Goal: Communication & Community: Answer question/provide support

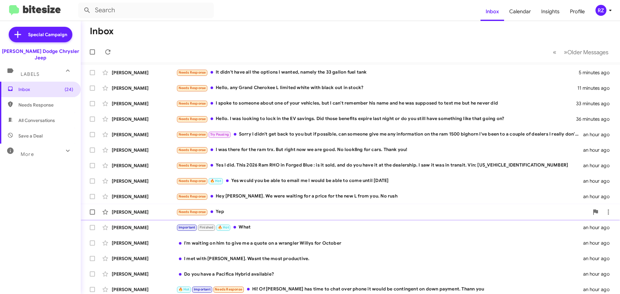
click at [278, 212] on div "Needs Response Yep" at bounding box center [382, 211] width 413 height 7
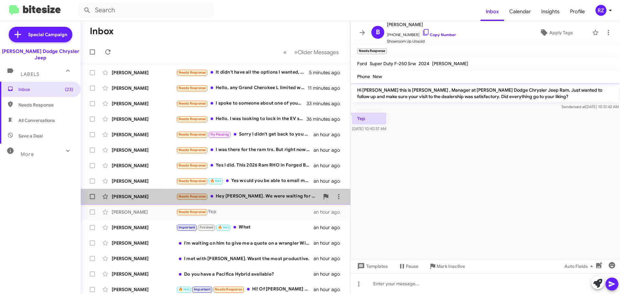
click at [235, 195] on div "Needs Response Hey [PERSON_NAME]. We were waiting for a price for the new L fro…" at bounding box center [247, 196] width 143 height 7
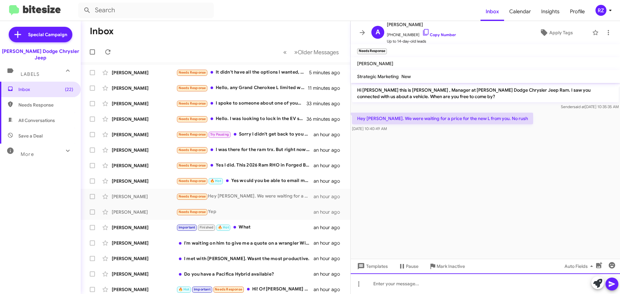
click at [376, 288] on div at bounding box center [486, 284] width 270 height 21
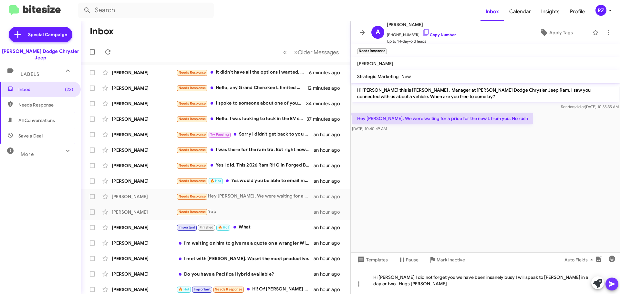
click at [608, 283] on button at bounding box center [612, 284] width 13 height 13
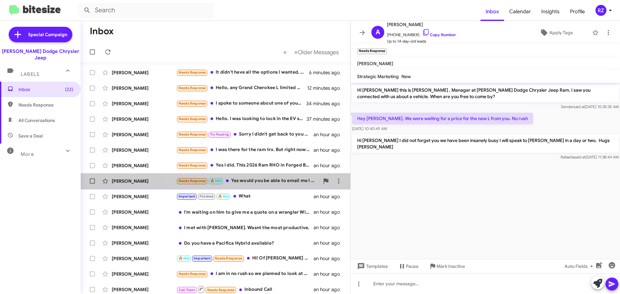
click at [232, 180] on div "Needs Response 🔥 Hot Yes would you be able to email me I would be able to come …" at bounding box center [247, 180] width 143 height 7
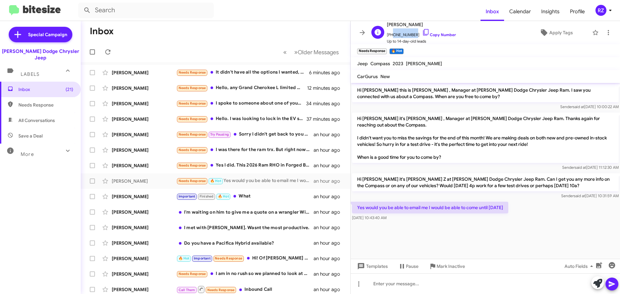
drag, startPoint x: 413, startPoint y: 34, endPoint x: 391, endPoint y: 34, distance: 21.3
click at [391, 34] on span "[PHONE_NUMBER] Copy Number" at bounding box center [421, 33] width 69 height 10
copy span "7325354005"
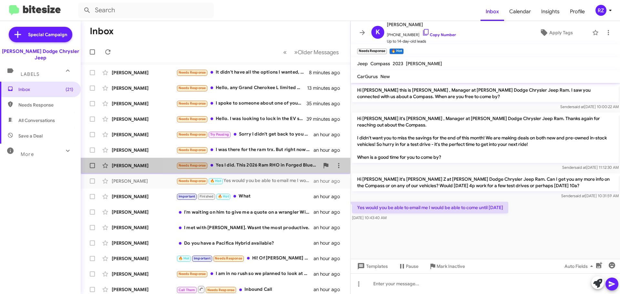
click at [271, 165] on div "Needs Response Yes I did. This 2026 Ram RHO in Forged Blue : is it sold, and do…" at bounding box center [247, 165] width 143 height 7
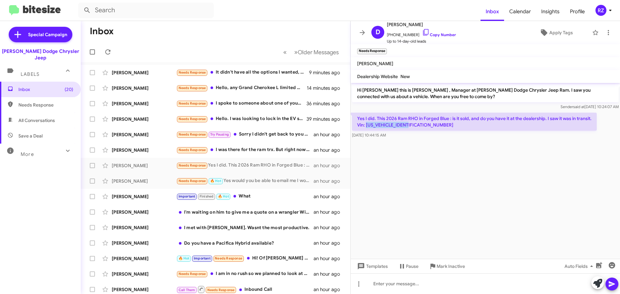
drag, startPoint x: 411, startPoint y: 126, endPoint x: 366, endPoint y: 124, distance: 44.3
click at [366, 124] on p "Yes I did. This 2026 Ram RHO in Forged Blue : is it sold, and do you have it at…" at bounding box center [474, 122] width 245 height 18
copy p "[US_VEHICLE_IDENTIFICATION_NUMBER]"
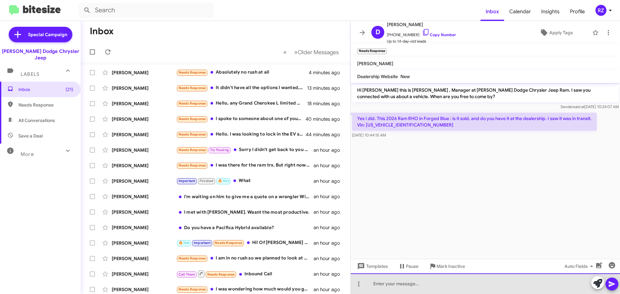
click at [403, 283] on div at bounding box center [486, 284] width 270 height 21
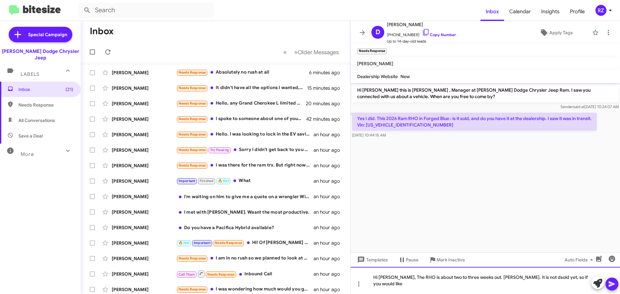
click at [509, 284] on div "Hi [PERSON_NAME], The RHO is about two to three weeks out. [PERSON_NAME]. It is…" at bounding box center [486, 280] width 270 height 27
click at [571, 283] on div "Hi [PERSON_NAME], The RHO is about two to three weeks out. [PERSON_NAME]. It is…" at bounding box center [486, 280] width 270 height 27
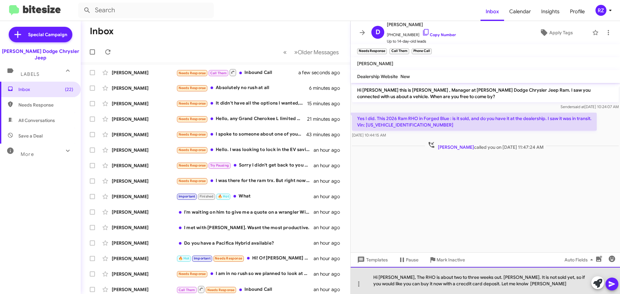
click at [420, 284] on div "Hi [PERSON_NAME], The RHO is about two to three weeks out. [PERSON_NAME]. It is…" at bounding box center [486, 280] width 270 height 27
click at [476, 284] on div "Hi [PERSON_NAME], The RHO is about two to three weeks out. [PERSON_NAME]. It is…" at bounding box center [486, 280] width 270 height 27
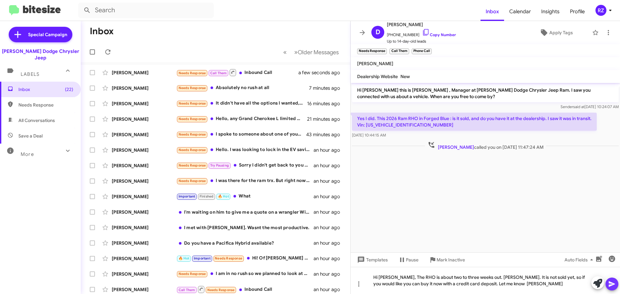
click at [616, 286] on icon at bounding box center [612, 284] width 8 height 8
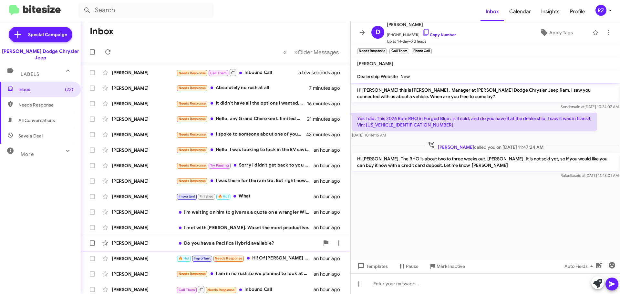
click at [281, 244] on div "Do you have a Pacifica Hybrid available?" at bounding box center [247, 243] width 143 height 6
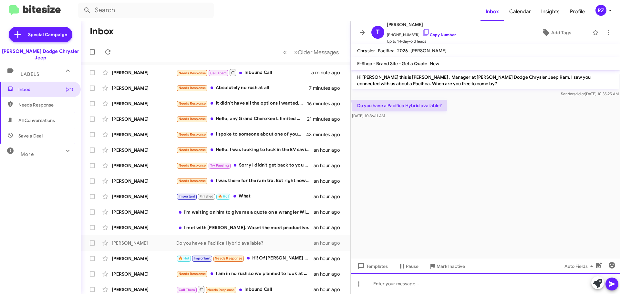
click at [385, 288] on div at bounding box center [486, 284] width 270 height 21
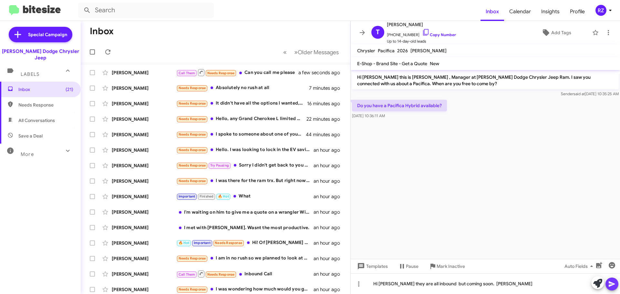
click at [609, 284] on icon at bounding box center [612, 284] width 8 height 8
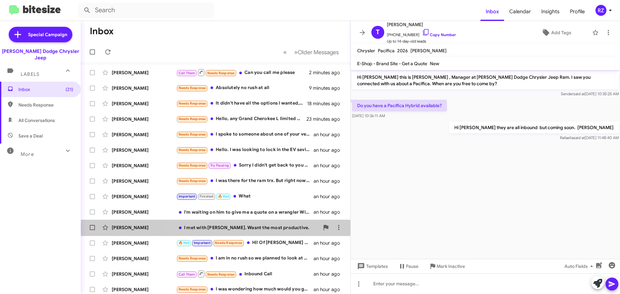
click at [296, 228] on div "I met with [PERSON_NAME]. Wasnt the most productive." at bounding box center [247, 228] width 143 height 6
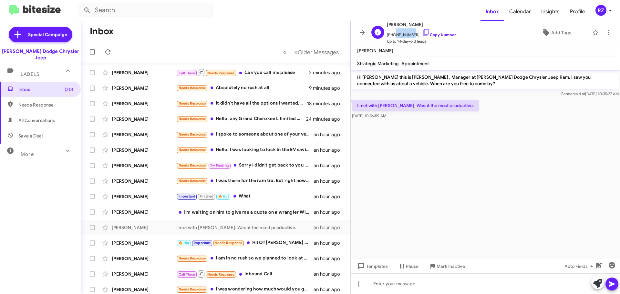
drag, startPoint x: 410, startPoint y: 34, endPoint x: 394, endPoint y: 33, distance: 16.5
click at [394, 33] on span "[PHONE_NUMBER] Copy Number" at bounding box center [421, 33] width 69 height 10
click at [446, 40] on span "Up to 14-day-old leads" at bounding box center [421, 41] width 69 height 6
drag, startPoint x: 411, startPoint y: 35, endPoint x: 395, endPoint y: 33, distance: 16.6
click at [392, 35] on span "[PHONE_NUMBER] Copy Number" at bounding box center [421, 33] width 69 height 10
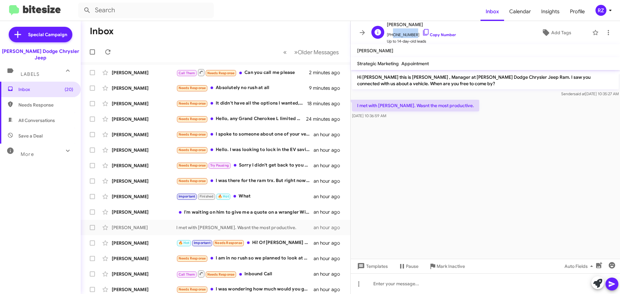
copy span "9174566972"
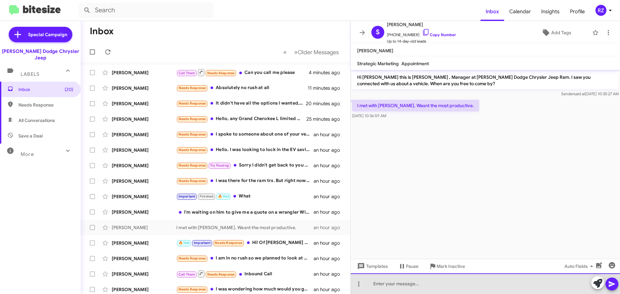
drag, startPoint x: 372, startPoint y: 287, endPoint x: 367, endPoint y: 291, distance: 6.1
click at [370, 288] on div at bounding box center [486, 284] width 270 height 21
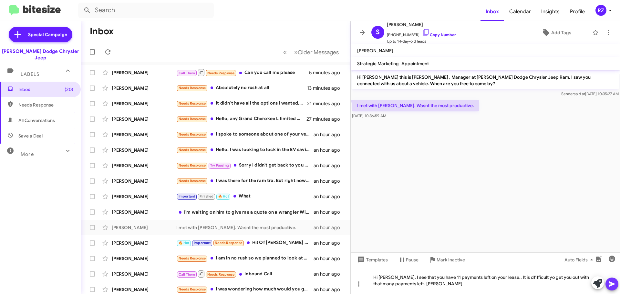
click at [610, 282] on icon at bounding box center [612, 284] width 6 height 5
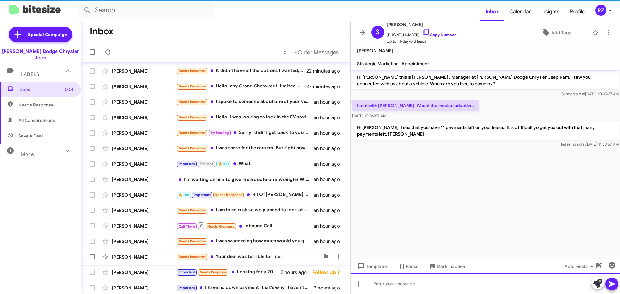
scroll to position [81, 0]
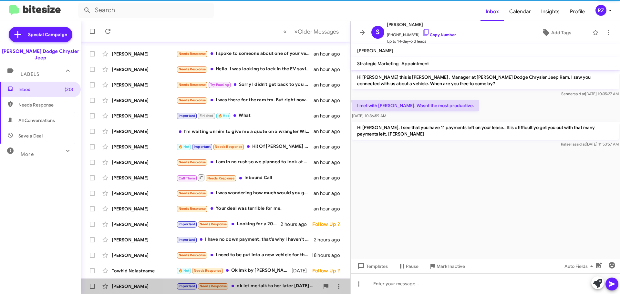
click at [253, 284] on div "Important Needs Response ok let me talk to her later [DATE] and try to coordina…" at bounding box center [247, 286] width 143 height 7
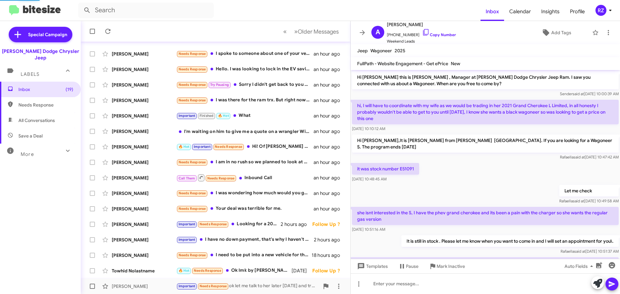
scroll to position [32, 0]
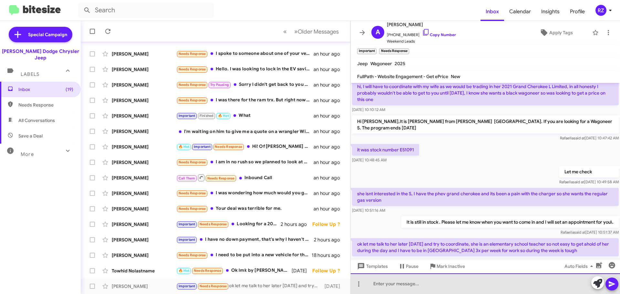
click at [403, 284] on div at bounding box center [486, 284] width 270 height 21
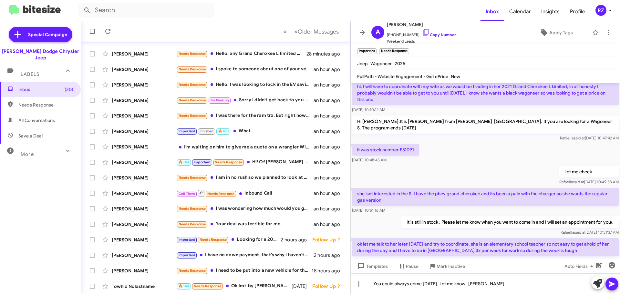
click at [616, 284] on icon at bounding box center [612, 284] width 8 height 8
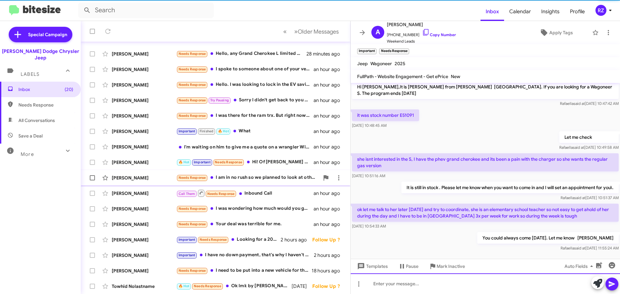
scroll to position [69, 0]
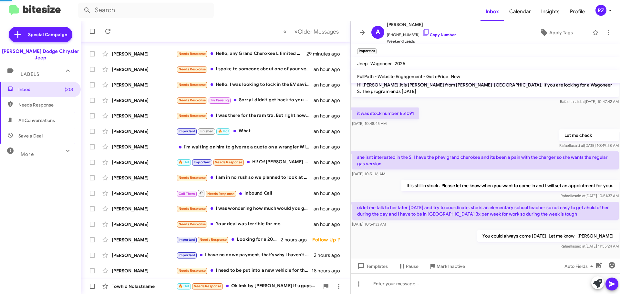
click at [257, 285] on div "🔥 Hot Needs Response Ok lmk by tommorow if u guys trying to let it go. I have t…" at bounding box center [247, 286] width 143 height 7
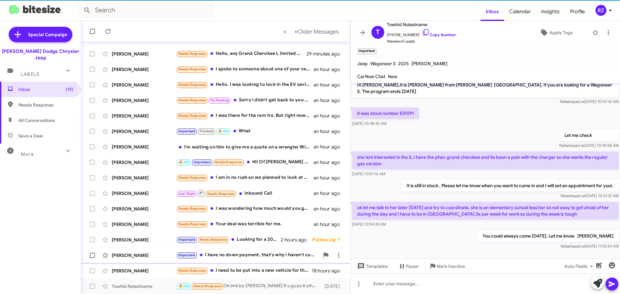
scroll to position [126, 0]
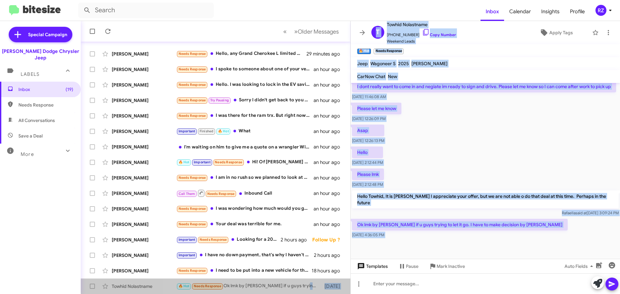
drag, startPoint x: 348, startPoint y: 275, endPoint x: 357, endPoint y: 270, distance: 10.8
click at [353, 273] on div "Inbox « Previous » Next Older Messages [PERSON_NAME] Needs Response Yes I know.…" at bounding box center [351, 157] width 540 height 273
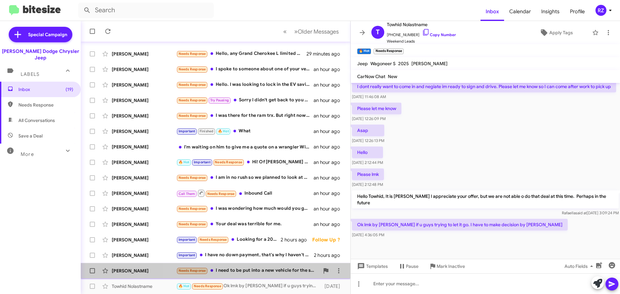
click at [292, 273] on div "Needs Response I need to be put into a new vehicle for the same price that I'm …" at bounding box center [247, 270] width 143 height 7
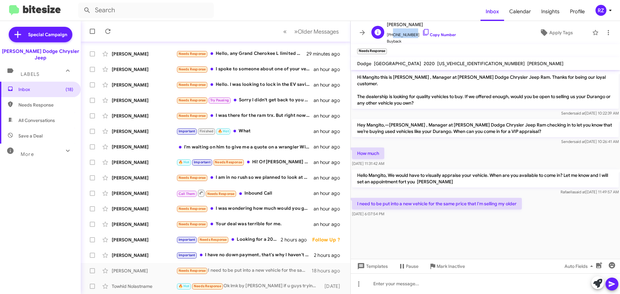
drag, startPoint x: 410, startPoint y: 35, endPoint x: 391, endPoint y: 35, distance: 19.1
click at [391, 35] on span "[PHONE_NUMBER] Copy Number" at bounding box center [421, 33] width 69 height 10
copy span "2018320117"
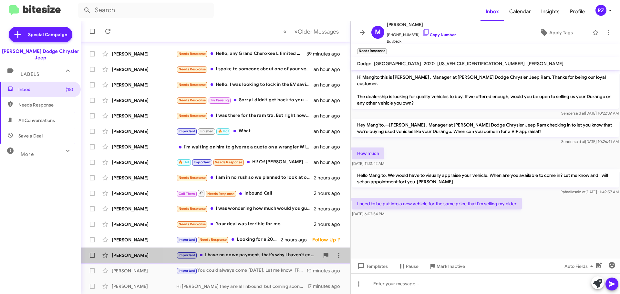
click at [246, 258] on div "Important I have no down payment, that's why I haven't come in" at bounding box center [247, 255] width 143 height 7
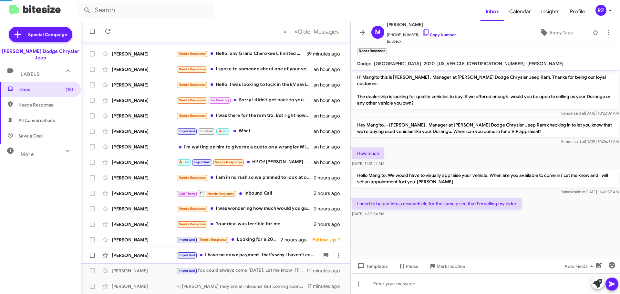
scroll to position [159, 0]
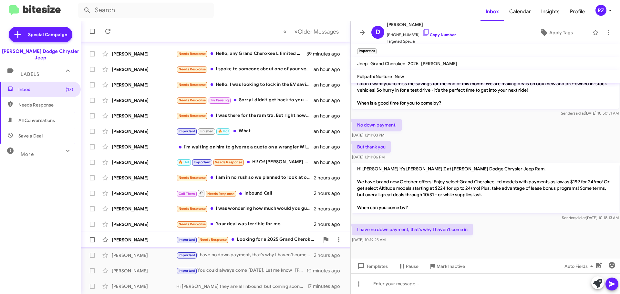
click at [276, 238] on div "Important Needs Response Looking for a 2025 Grand Cherokee Trailhawk" at bounding box center [247, 239] width 143 height 7
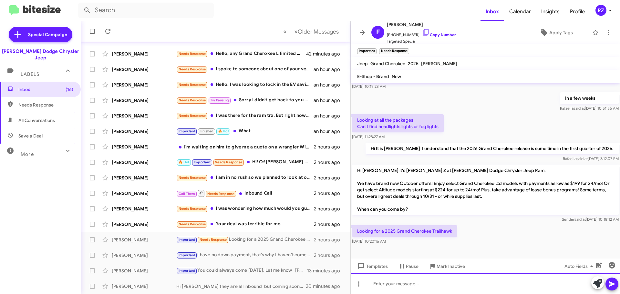
click at [396, 286] on div at bounding box center [486, 284] width 270 height 21
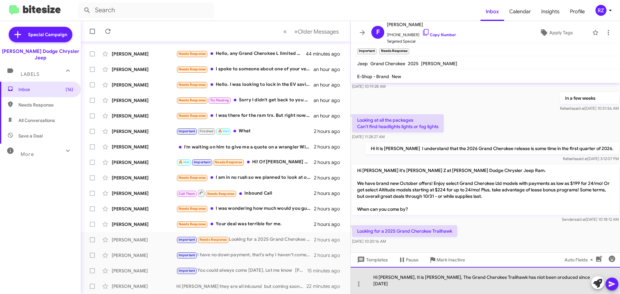
click at [404, 283] on div "Hi [PERSON_NAME], It is [PERSON_NAME], The Grand Cherokee Trailhawk has niot be…" at bounding box center [486, 280] width 270 height 27
click at [489, 285] on div "Hi [PERSON_NAME], It is [PERSON_NAME], The Grand Cherokee Trailhawk has niot be…" at bounding box center [486, 280] width 270 height 27
click at [507, 284] on div "Hi [PERSON_NAME], It is [PERSON_NAME], The Grand Cherokee Trailhawk has not bee…" at bounding box center [486, 280] width 270 height 27
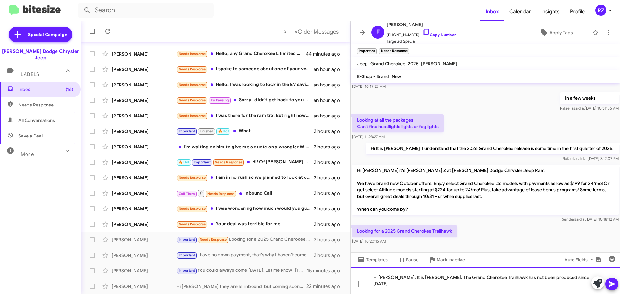
click at [552, 284] on div "Hi [PERSON_NAME], It is [PERSON_NAME], The Grand Cherokee Trailhawk has not bee…" at bounding box center [486, 280] width 270 height 27
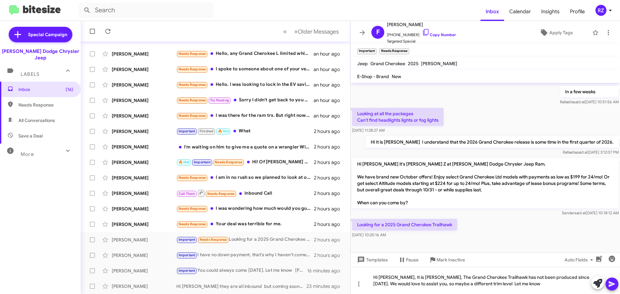
click at [612, 284] on icon at bounding box center [612, 284] width 6 height 5
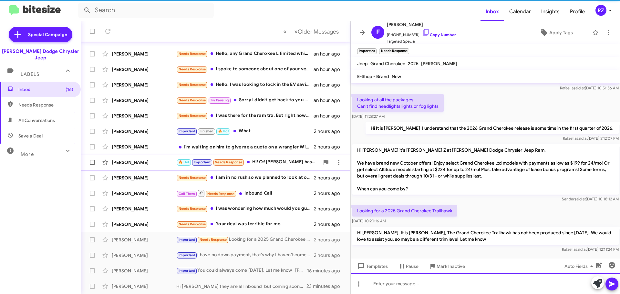
scroll to position [101, 0]
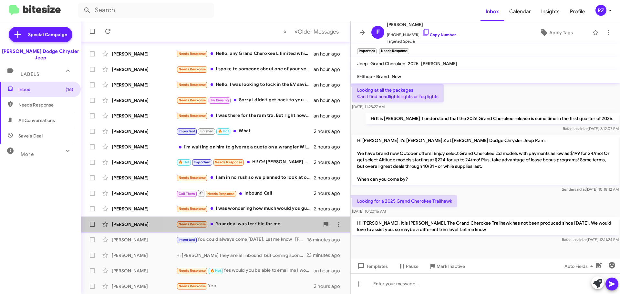
click at [292, 224] on div "Needs Response Your deal was terrible for me." at bounding box center [247, 224] width 143 height 7
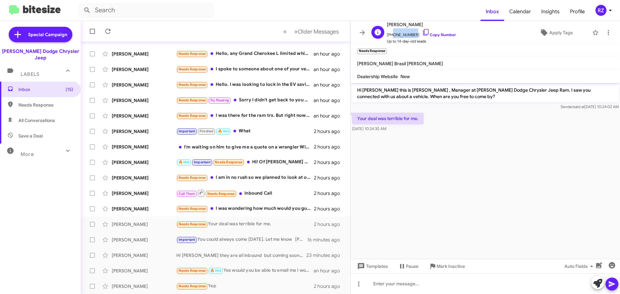
drag, startPoint x: 412, startPoint y: 35, endPoint x: 391, endPoint y: 37, distance: 21.1
click at [391, 37] on span "[PHONE_NUMBER] Copy Number" at bounding box center [421, 33] width 69 height 10
copy span "9732610004"
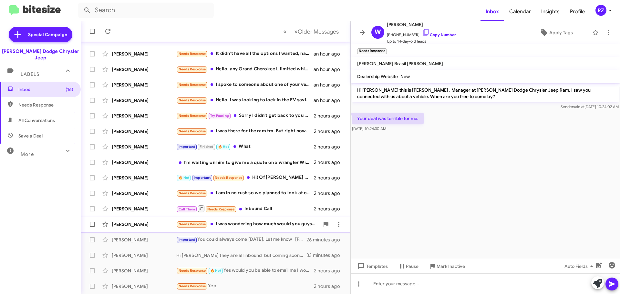
click at [227, 223] on div "Needs Response I was wondering how much would you guys give me" at bounding box center [247, 224] width 143 height 7
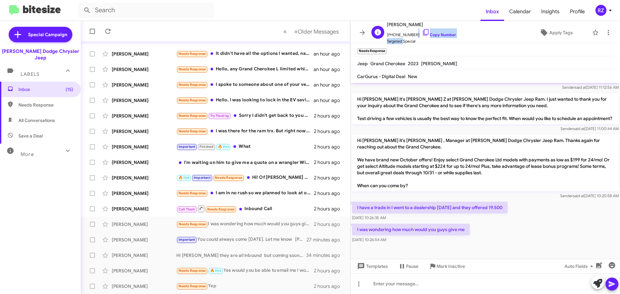
scroll to position [0, 0]
drag, startPoint x: 411, startPoint y: 36, endPoint x: 391, endPoint y: 36, distance: 20.4
click at [391, 36] on span "[PHONE_NUMBER] Copy Number" at bounding box center [421, 33] width 69 height 10
copy span "8459783988"
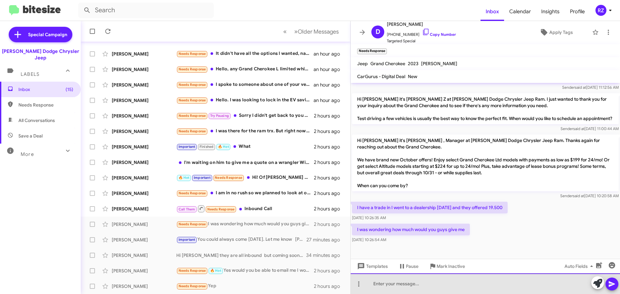
click at [382, 283] on div at bounding box center [486, 284] width 270 height 21
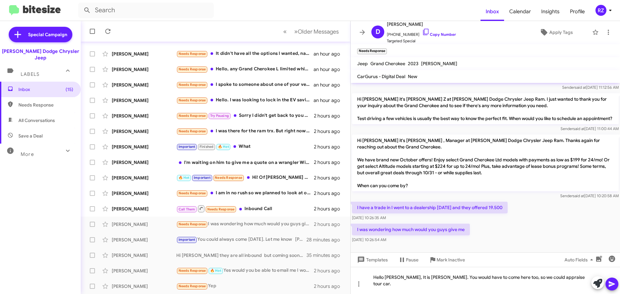
click at [610, 281] on icon at bounding box center [612, 284] width 8 height 8
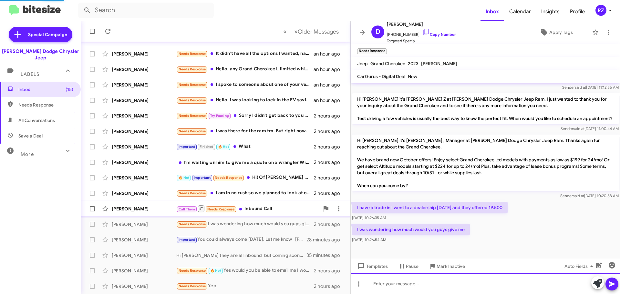
scroll to position [0, 0]
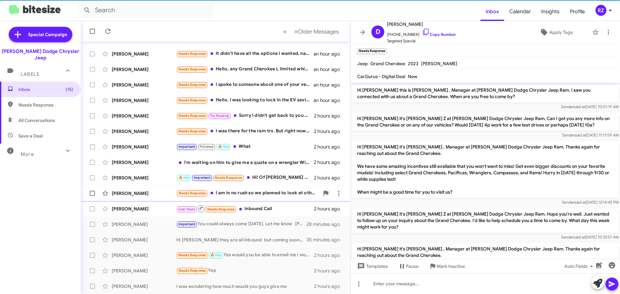
click at [250, 194] on div "Needs Response I am in no rush so we planned to look at other types to see what…" at bounding box center [247, 193] width 143 height 7
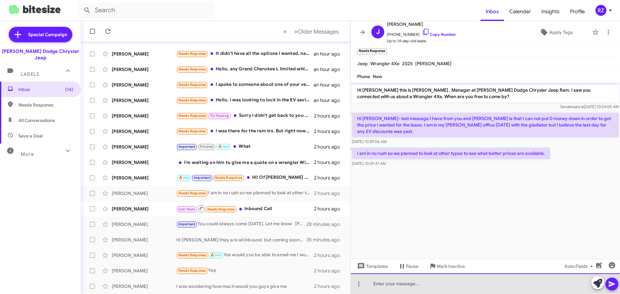
click at [379, 287] on div at bounding box center [486, 284] width 270 height 21
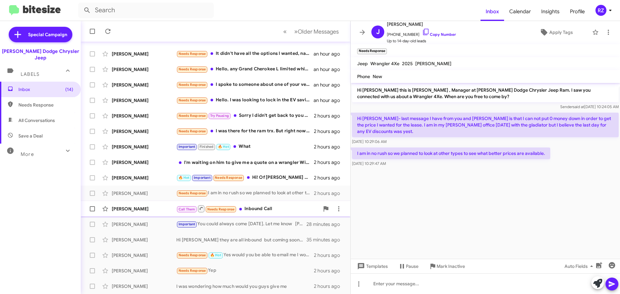
click at [297, 208] on div "Call Them Needs Response Inbound Call" at bounding box center [247, 209] width 143 height 8
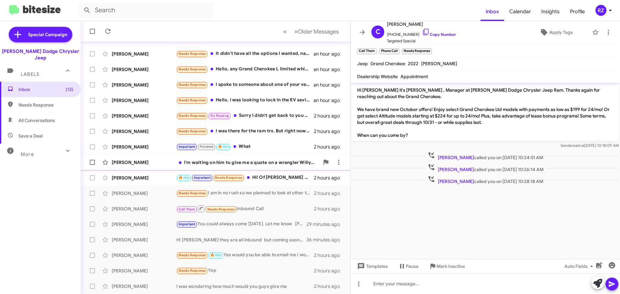
click at [282, 166] on div "[PERSON_NAME] I'm waiting on him to give me a quote on a wrangler [PERSON_NAME]…" at bounding box center [215, 162] width 259 height 13
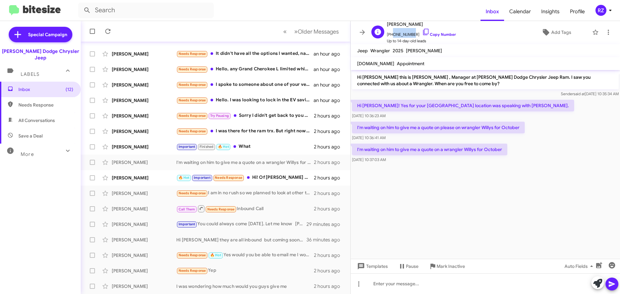
drag, startPoint x: 410, startPoint y: 33, endPoint x: 392, endPoint y: 34, distance: 18.8
click at [392, 34] on span "[PHONE_NUMBER] Copy Number" at bounding box center [421, 33] width 69 height 10
copy span "201323589"
click at [411, 33] on span "[PHONE_NUMBER] Copy Number" at bounding box center [421, 33] width 69 height 10
drag, startPoint x: 412, startPoint y: 34, endPoint x: 392, endPoint y: 33, distance: 20.0
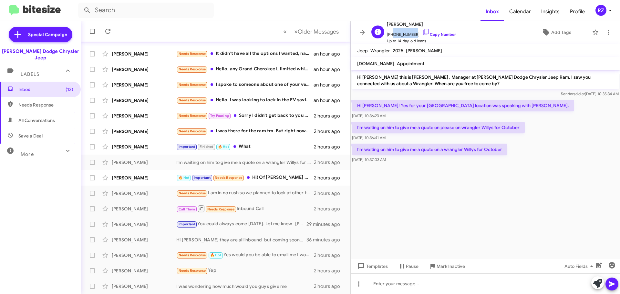
click at [392, 33] on span "[PHONE_NUMBER] Copy Number" at bounding box center [421, 33] width 69 height 10
drag, startPoint x: 394, startPoint y: 27, endPoint x: 392, endPoint y: 35, distance: 8.4
click at [392, 35] on span "[PHONE_NUMBER] Copy Number" at bounding box center [421, 33] width 69 height 10
click at [409, 33] on span "[PHONE_NUMBER] Copy Number" at bounding box center [421, 33] width 69 height 10
drag, startPoint x: 410, startPoint y: 33, endPoint x: 400, endPoint y: 34, distance: 10.3
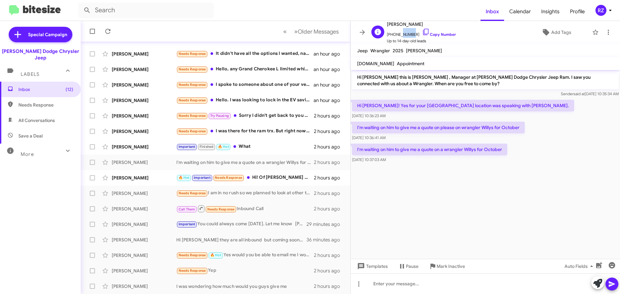
click at [400, 34] on span "[PHONE_NUMBER] Copy Number" at bounding box center [421, 33] width 69 height 10
click at [411, 34] on span "[PHONE_NUMBER] Copy Number" at bounding box center [421, 33] width 69 height 10
drag, startPoint x: 411, startPoint y: 34, endPoint x: 391, endPoint y: 34, distance: 20.0
click at [391, 34] on span "[PHONE_NUMBER] Copy Number" at bounding box center [421, 33] width 69 height 10
copy span "2013235895"
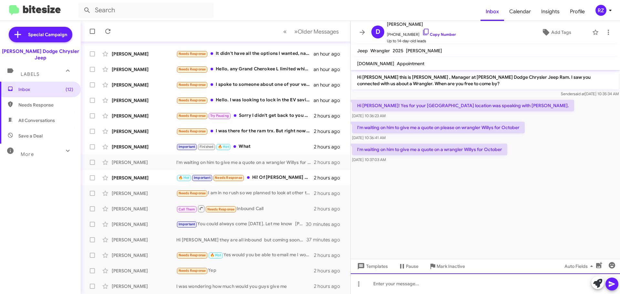
click at [375, 283] on div at bounding box center [486, 284] width 270 height 21
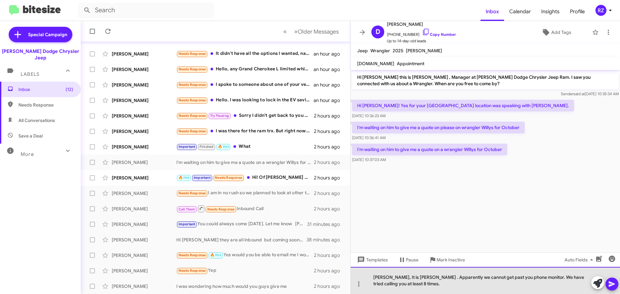
click at [380, 279] on div "[PERSON_NAME], It is [PERSON_NAME] . Apparently we cannot get past you phone mo…" at bounding box center [486, 280] width 270 height 27
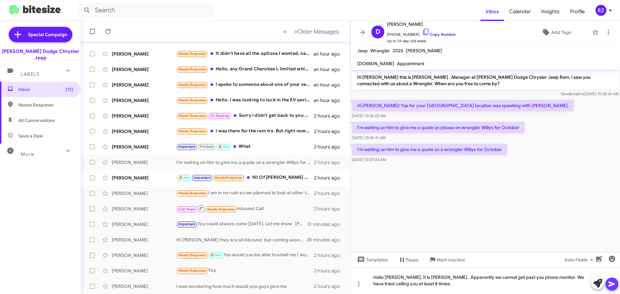
click at [612, 282] on icon at bounding box center [612, 284] width 8 height 8
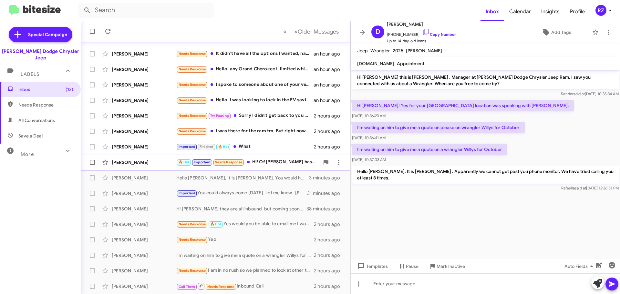
click at [279, 163] on div "🔥 Hot Important Needs Response Hi! Of [PERSON_NAME] has time to chat over phone…" at bounding box center [247, 162] width 143 height 7
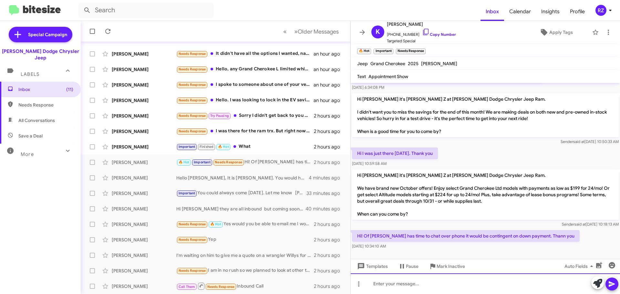
click at [387, 286] on div at bounding box center [486, 284] width 270 height 21
click at [401, 286] on div "Hi [PERSON_NAME], It is Pstti [PERSON_NAME] will call you this afternoon." at bounding box center [486, 284] width 270 height 21
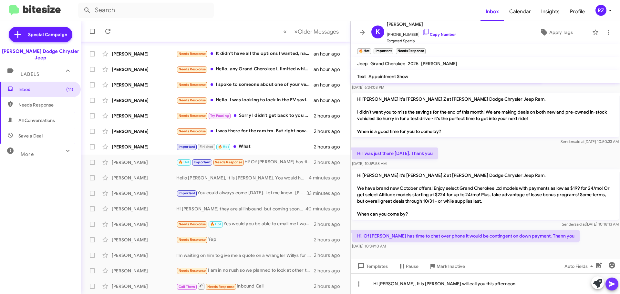
click at [614, 283] on icon at bounding box center [612, 284] width 8 height 8
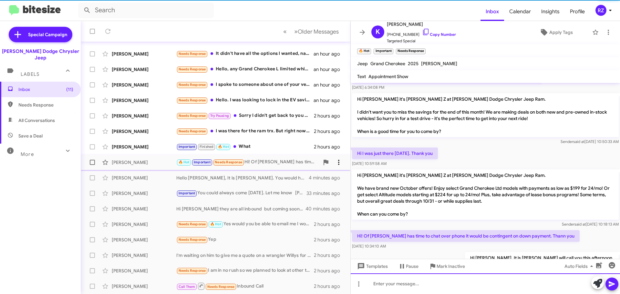
scroll to position [0, 0]
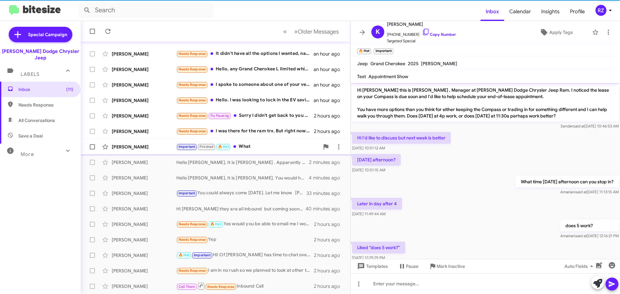
click at [285, 148] on div "Important Finished 🔥 Hot What" at bounding box center [247, 146] width 143 height 7
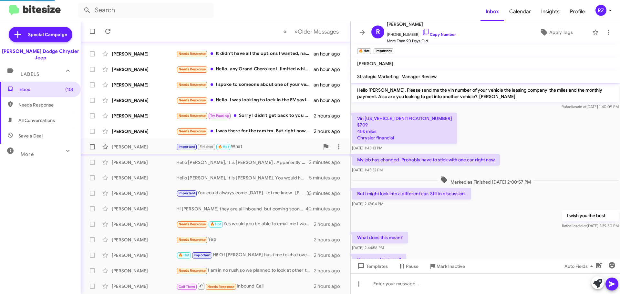
scroll to position [389, 0]
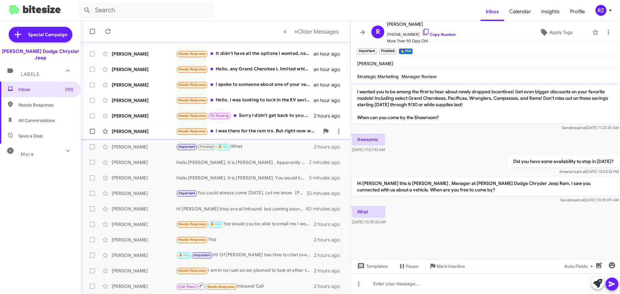
click at [272, 133] on div "Needs Response I was there for the ram trx. But right now we are good. No look8…" at bounding box center [247, 131] width 143 height 7
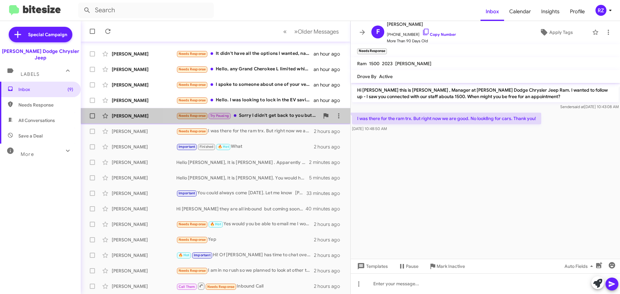
click at [281, 115] on div "Needs Response Try Pausing Sorry I didn't get back to you but if possible, can …" at bounding box center [247, 115] width 143 height 7
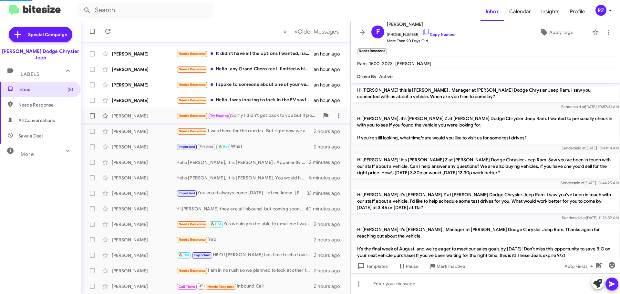
scroll to position [426, 0]
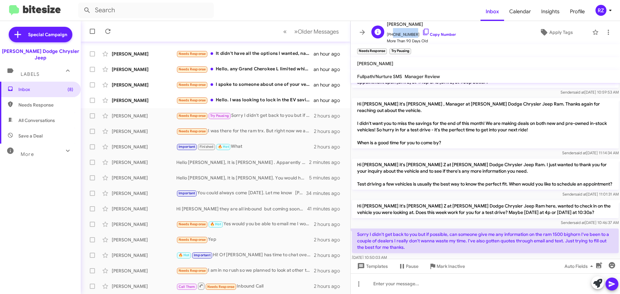
drag, startPoint x: 411, startPoint y: 33, endPoint x: 390, endPoint y: 36, distance: 20.8
click at [390, 36] on span "[PHONE_NUMBER] Copy Number" at bounding box center [421, 33] width 69 height 10
copy span "2017059186"
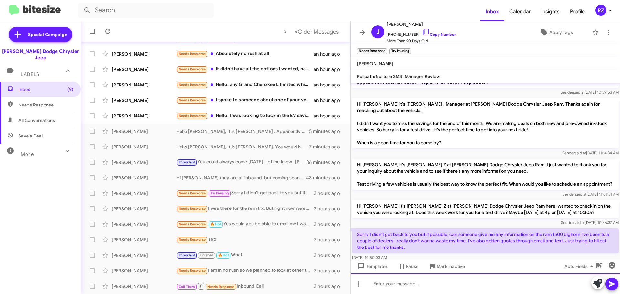
click at [384, 284] on div at bounding box center [486, 284] width 270 height 21
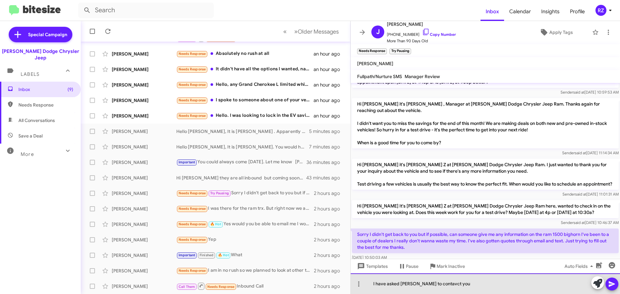
click at [442, 286] on div "I have asked [PERSON_NAME] to contavct you" at bounding box center [486, 284] width 270 height 21
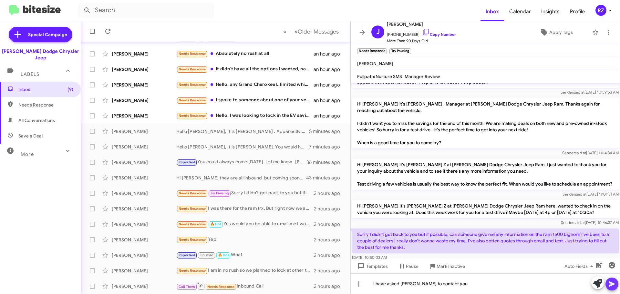
click at [614, 283] on icon at bounding box center [612, 284] width 8 height 8
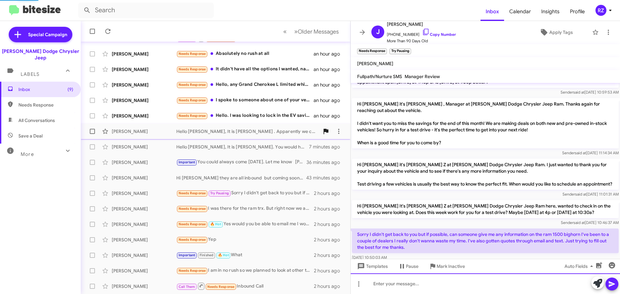
scroll to position [0, 0]
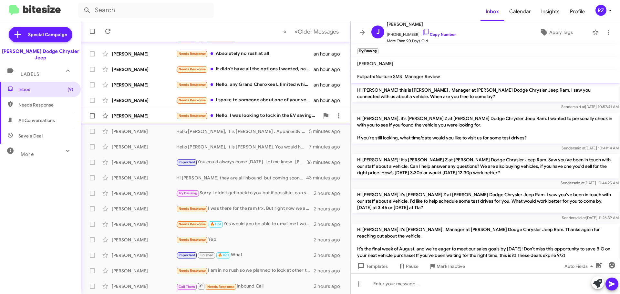
click at [259, 118] on div "Needs Response Hello. I was looking to lock in the EV savings. Did those benefi…" at bounding box center [247, 115] width 143 height 7
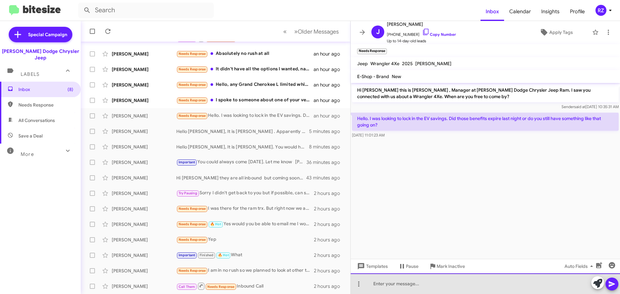
click at [413, 282] on div at bounding box center [486, 284] width 270 height 21
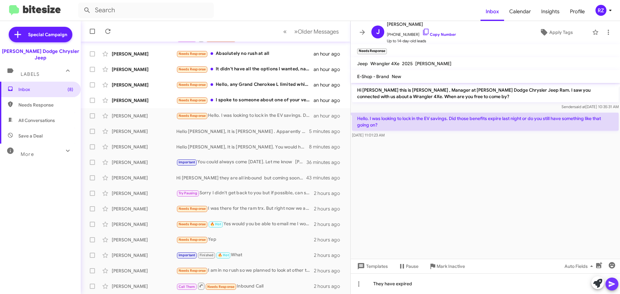
click at [614, 284] on icon at bounding box center [612, 284] width 6 height 5
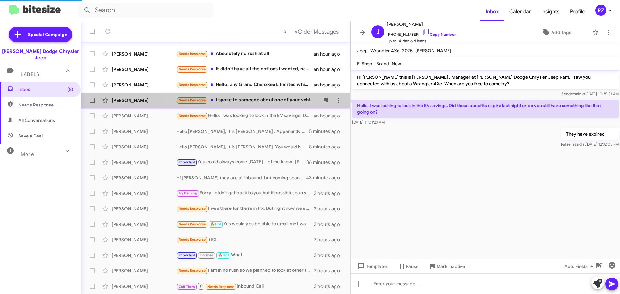
click at [257, 100] on div "Needs Response I spoke to someone about one of your vehicles, but I can't remem…" at bounding box center [247, 100] width 143 height 7
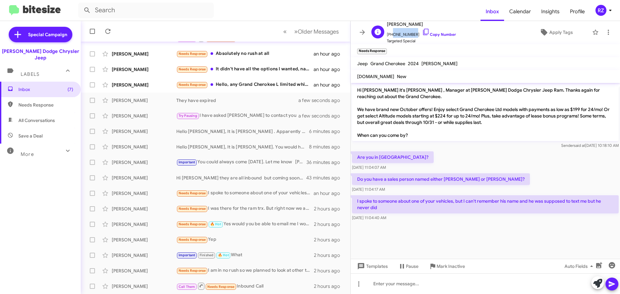
drag, startPoint x: 411, startPoint y: 34, endPoint x: 391, endPoint y: 36, distance: 19.5
click at [391, 36] on span "[PHONE_NUMBER] Copy Number" at bounding box center [421, 33] width 69 height 10
copy span "9737684224"
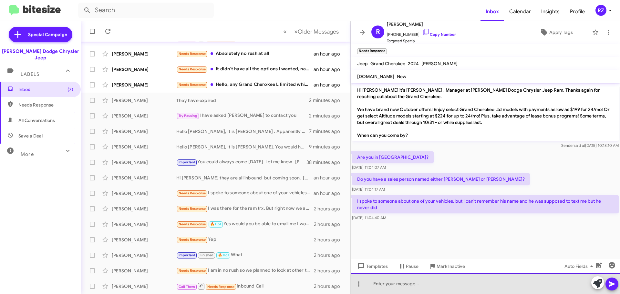
click at [378, 285] on div at bounding box center [486, 284] width 270 height 21
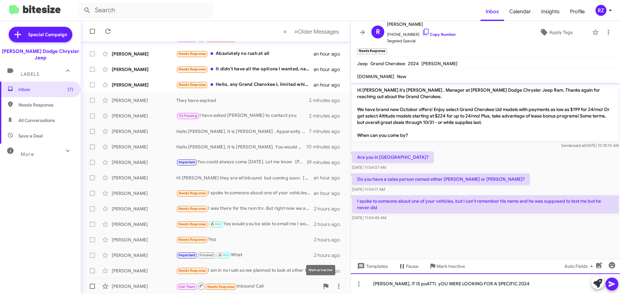
drag, startPoint x: 525, startPoint y: 286, endPoint x: 306, endPoint y: 289, distance: 218.5
click at [306, 289] on div "Inbox « Previous » Next Older Messages [PERSON_NAME] 🔥 Hot Important Needs Resp…" at bounding box center [351, 157] width 540 height 273
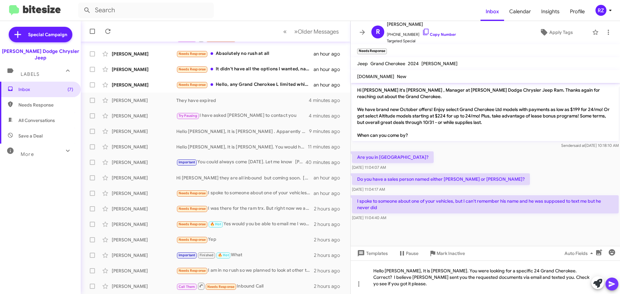
click at [609, 285] on icon at bounding box center [612, 284] width 8 height 8
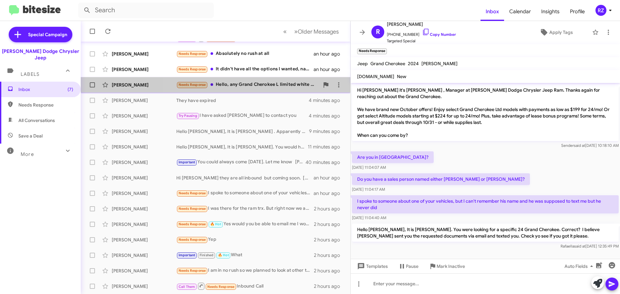
click at [256, 85] on div "Needs Response Hello, any Grand Cherokee L limited white with black out in stoc…" at bounding box center [247, 84] width 143 height 7
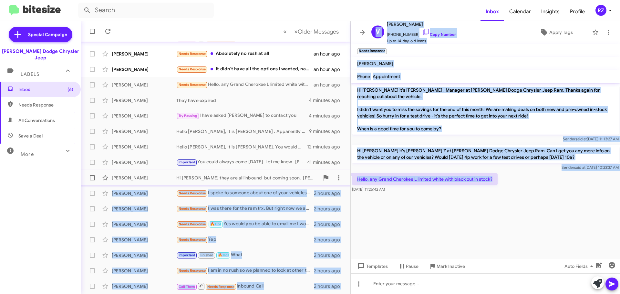
drag, startPoint x: 494, startPoint y: 174, endPoint x: 342, endPoint y: 176, distance: 152.5
click at [342, 176] on div "Inbox « Previous » Next Older Messages [PERSON_NAME] 🔥 Hot Important Needs Resp…" at bounding box center [351, 157] width 540 height 273
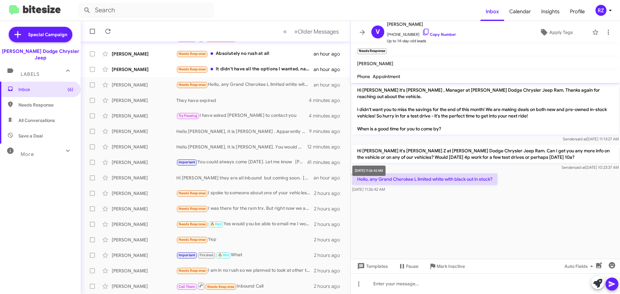
click at [368, 187] on span "[DATE] 11:26:42 AM" at bounding box center [368, 189] width 33 height 5
drag, startPoint x: 495, startPoint y: 172, endPoint x: 355, endPoint y: 175, distance: 140.0
click at [355, 175] on p "Hello, any Grand Cherokee L limited white with black out in stock?" at bounding box center [425, 180] width 146 height 12
drag, startPoint x: 411, startPoint y: 35, endPoint x: 390, endPoint y: 36, distance: 21.0
click at [390, 36] on span "[PHONE_NUMBER] Copy Number" at bounding box center [421, 33] width 69 height 10
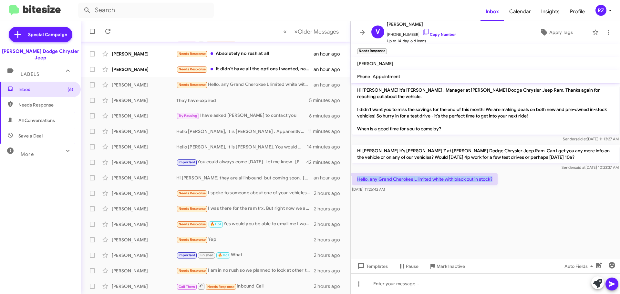
drag, startPoint x: 495, startPoint y: 172, endPoint x: 352, endPoint y: 172, distance: 142.8
click at [352, 174] on p "Hello, any Grand Cherokee L limited white with black out in stock?" at bounding box center [425, 180] width 146 height 12
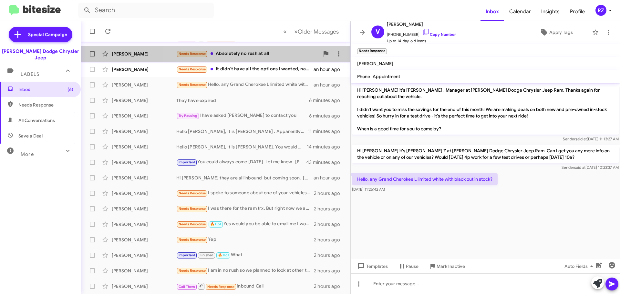
click at [281, 55] on div "Needs Response Absolutely no rush at all" at bounding box center [247, 53] width 143 height 7
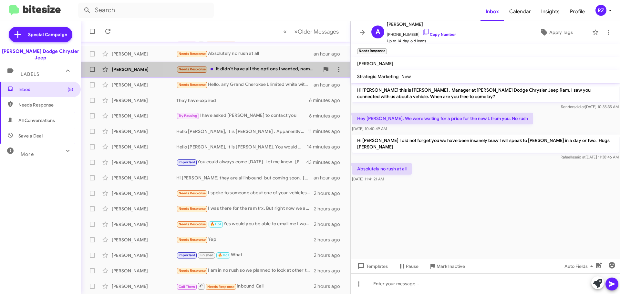
click at [281, 71] on div "Needs Response It didn't have all the options I wanted, namely the 33 gallon fu…" at bounding box center [247, 69] width 143 height 7
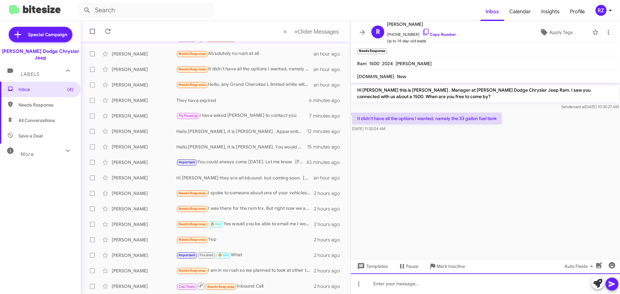
click at [390, 283] on div at bounding box center [486, 284] width 270 height 21
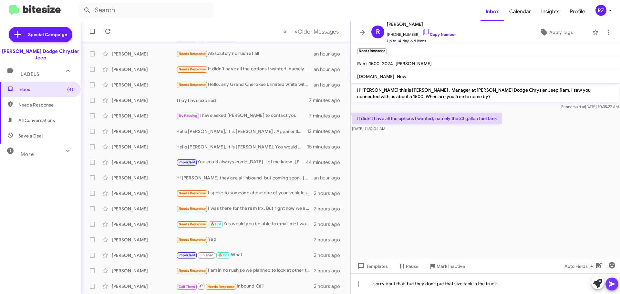
click at [615, 281] on icon at bounding box center [612, 284] width 8 height 8
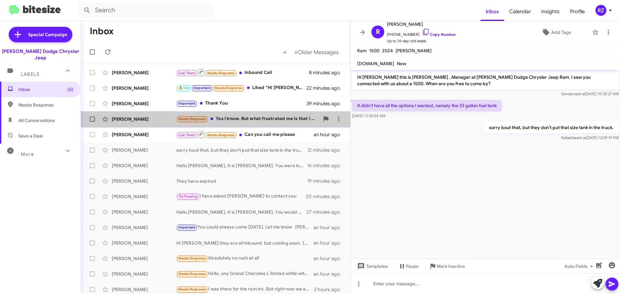
click at [279, 119] on div "Needs Response Yes I know. But what frustrated me is that I asked this and he s…" at bounding box center [247, 118] width 143 height 7
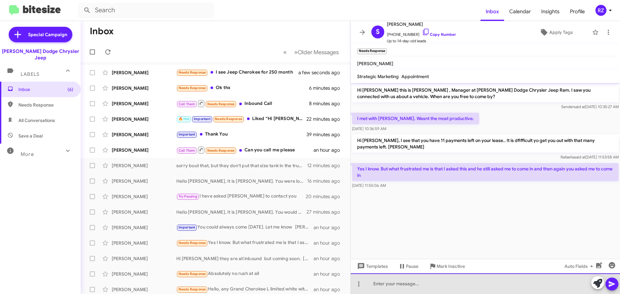
click at [404, 283] on div at bounding box center [486, 284] width 270 height 21
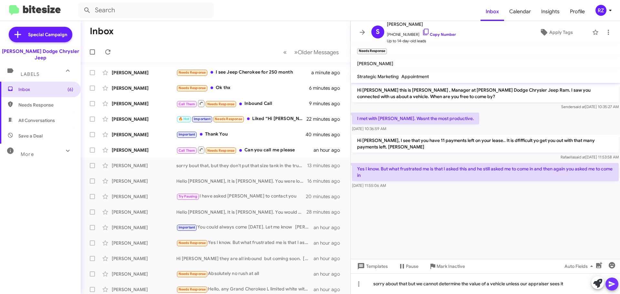
click at [616, 285] on icon at bounding box center [612, 284] width 8 height 8
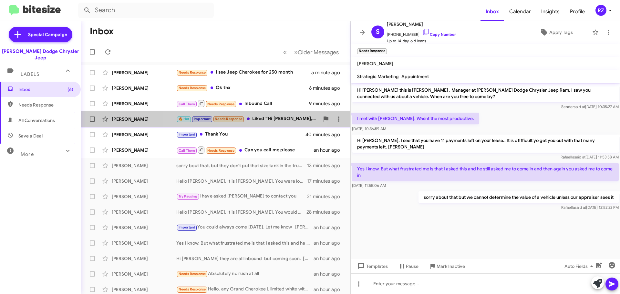
click at [244, 118] on small "Needs Response" at bounding box center [229, 119] width 30 height 6
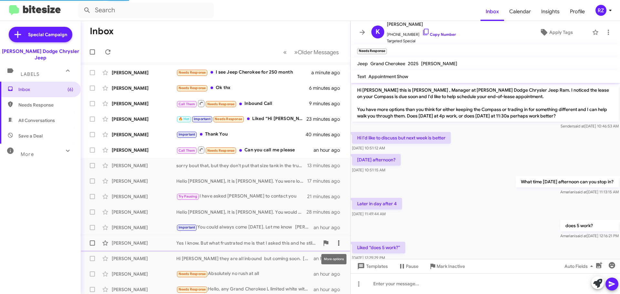
scroll to position [275, 0]
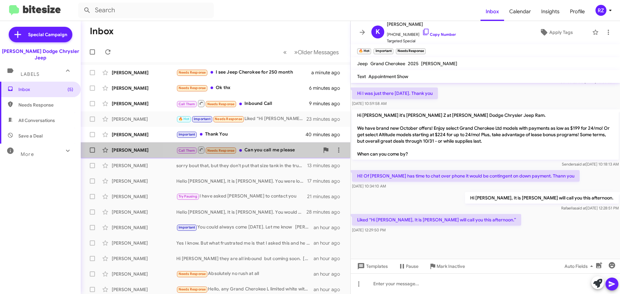
click at [272, 152] on div "Call Them Needs Response Can you call me please" at bounding box center [247, 150] width 143 height 8
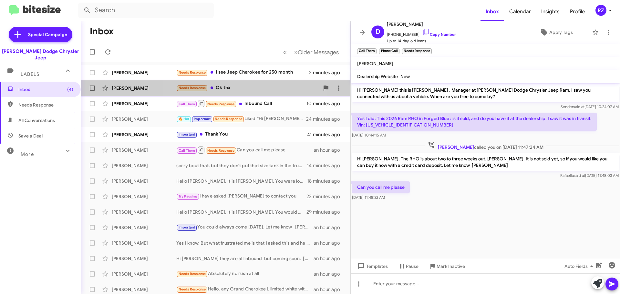
click at [240, 88] on div "Needs Response Ok thx" at bounding box center [247, 87] width 143 height 7
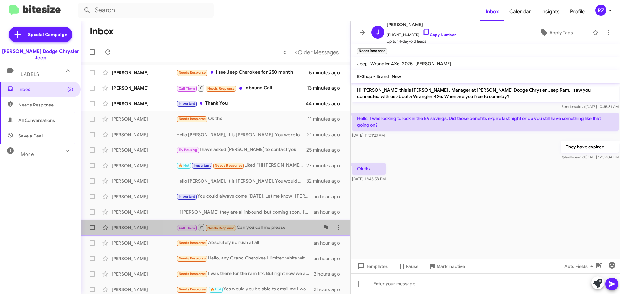
click at [301, 227] on div "Call Them Needs Response Can you call me please" at bounding box center [247, 228] width 143 height 8
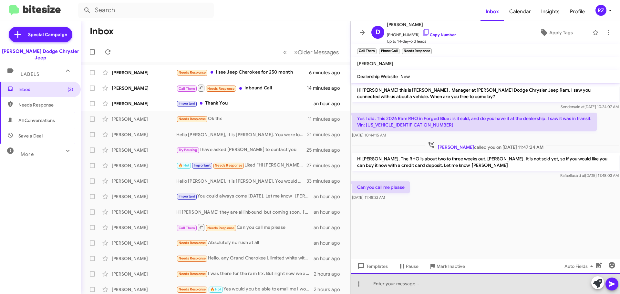
click at [399, 284] on div at bounding box center [486, 284] width 270 height 21
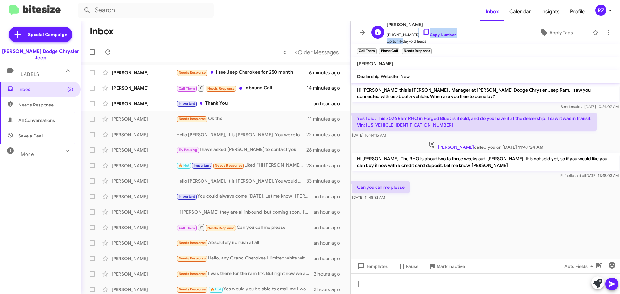
scroll to position [0, 0]
drag, startPoint x: 413, startPoint y: 35, endPoint x: 391, endPoint y: 34, distance: 22.0
click at [391, 34] on span "[PHONE_NUMBER] Copy Number" at bounding box center [421, 33] width 69 height 10
